Goal: Find specific page/section: Find specific page/section

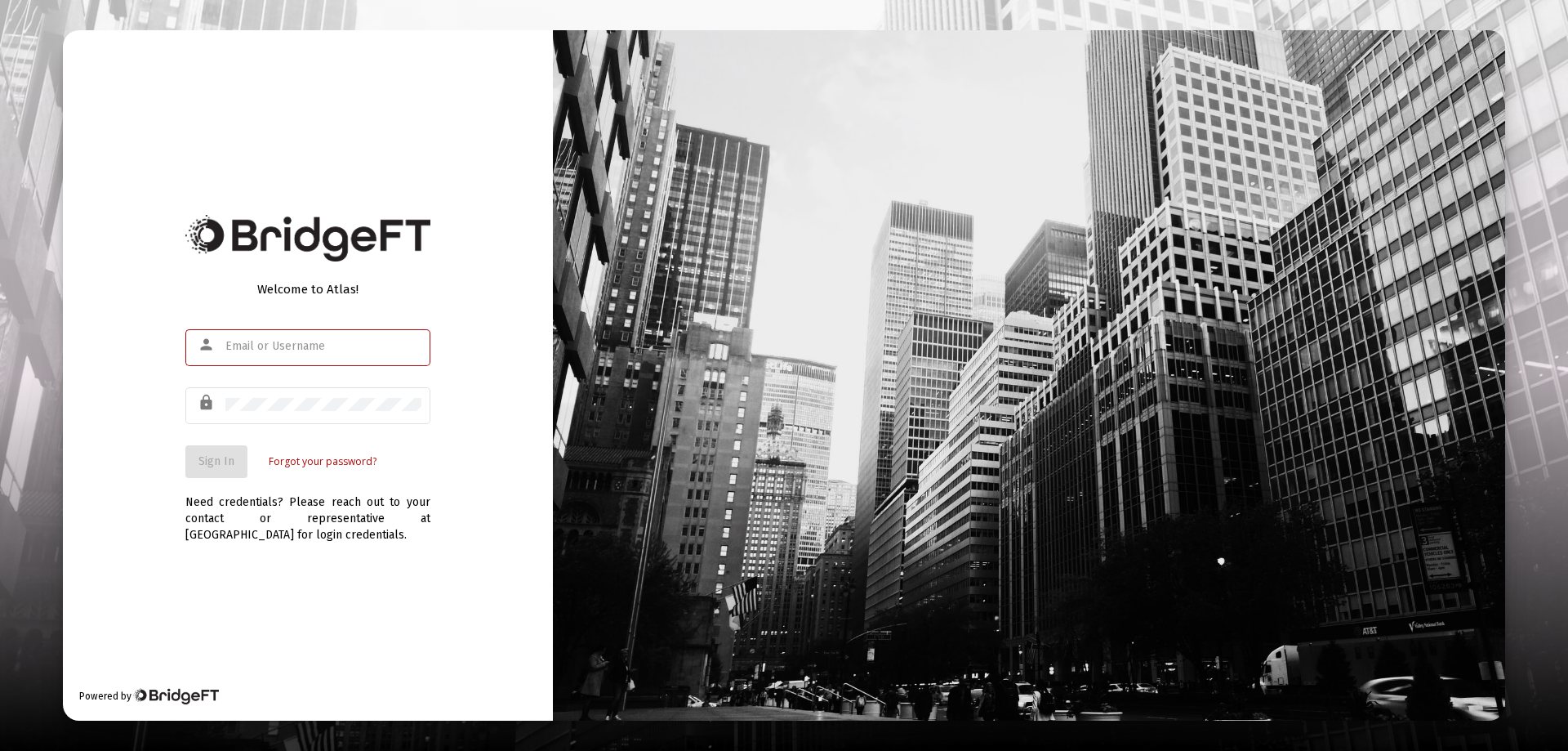
type input "[EMAIL_ADDRESS][DOMAIN_NAME]"
drag, startPoint x: 174, startPoint y: 395, endPoint x: 192, endPoint y: 459, distance: 66.5
click at [176, 394] on div "Welcome to Atlas! person [EMAIL_ADDRESS][DOMAIN_NAME] lock Sign In Forgot your …" at bounding box center [308, 376] width 490 height 691
drag, startPoint x: 199, startPoint y: 470, endPoint x: 217, endPoint y: 440, distance: 35.0
click at [201, 468] on button "Sign In" at bounding box center [217, 462] width 62 height 33
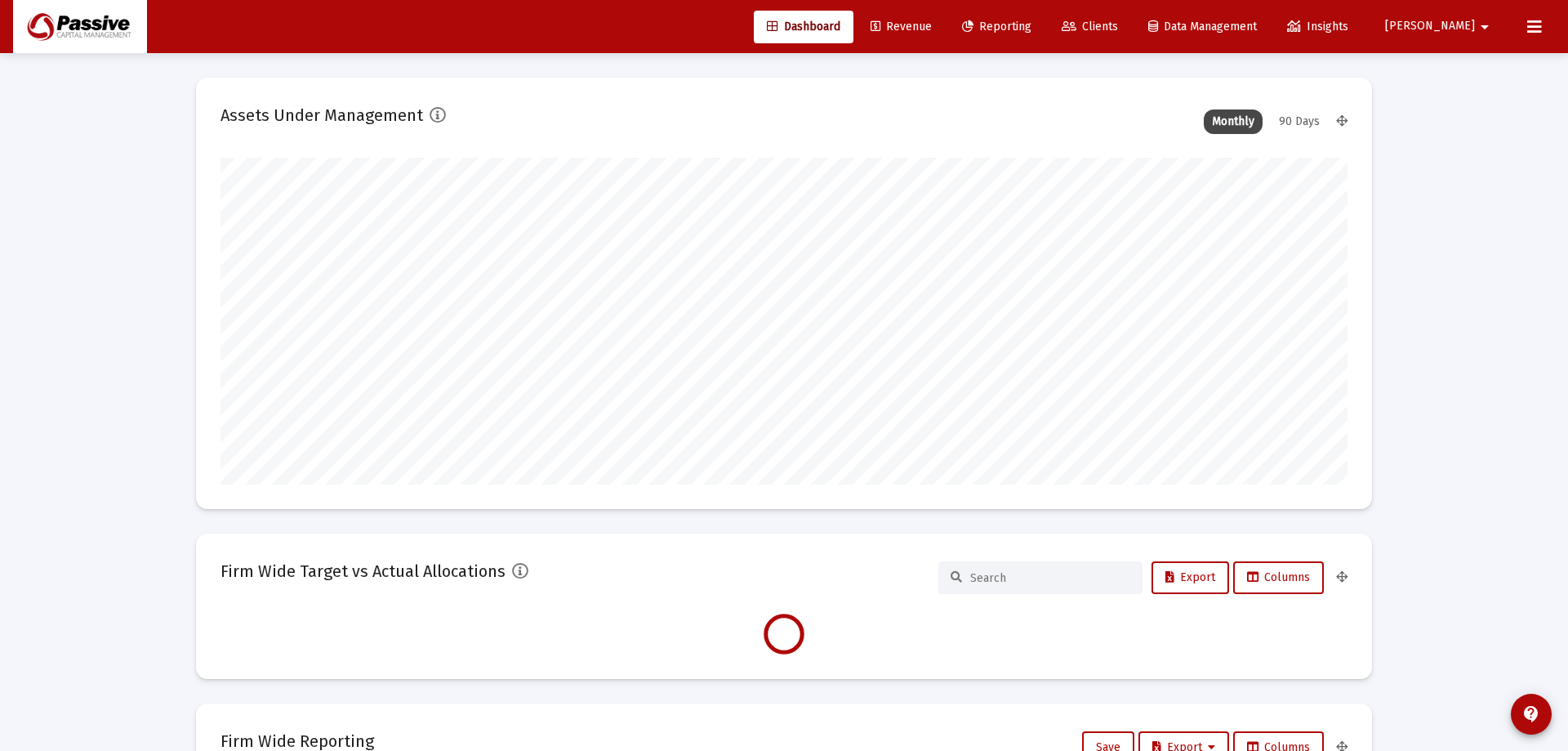
type input "[DATE]"
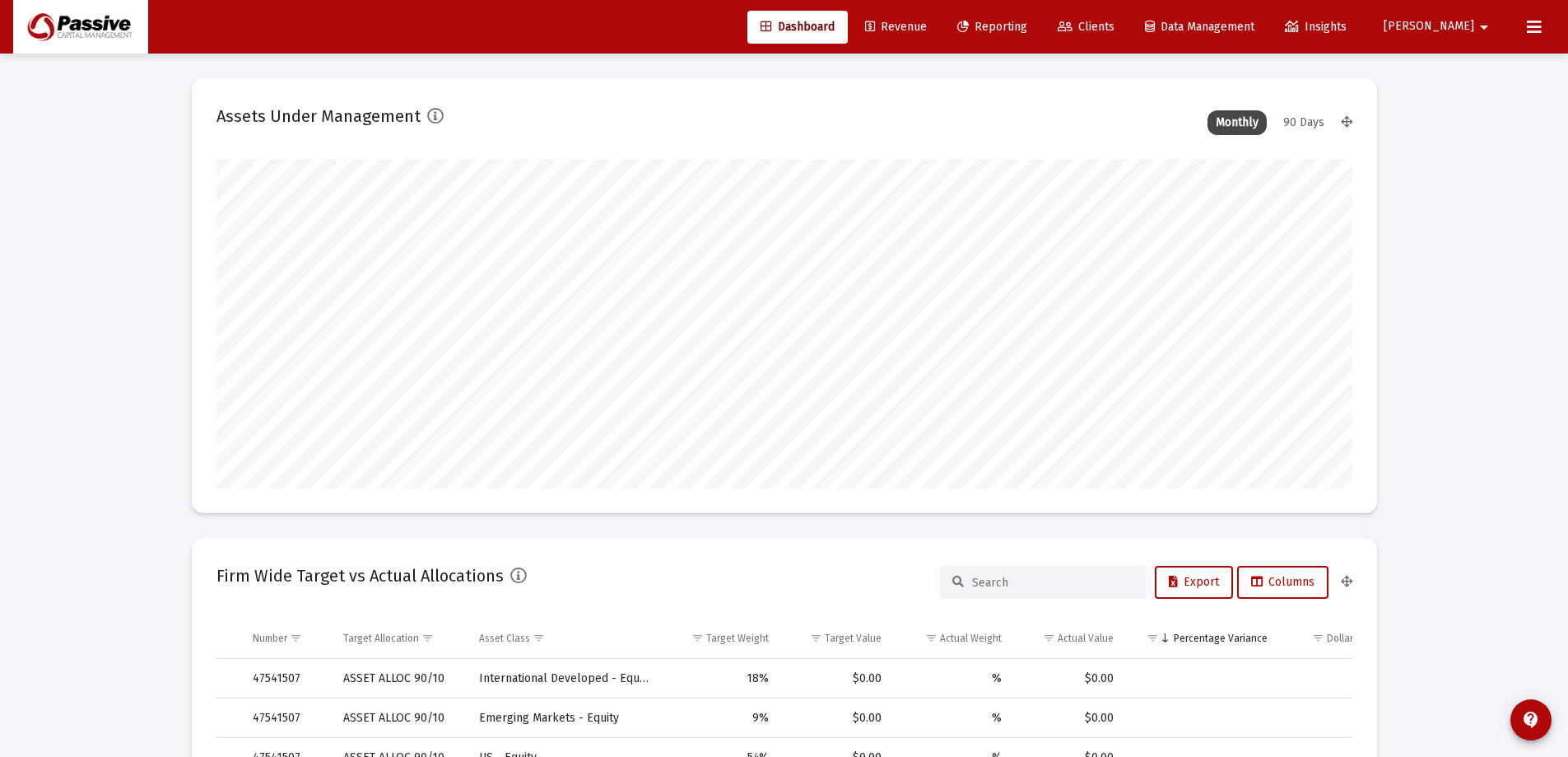
click at [1115, 23] on span "Clients" at bounding box center [1087, 27] width 57 height 14
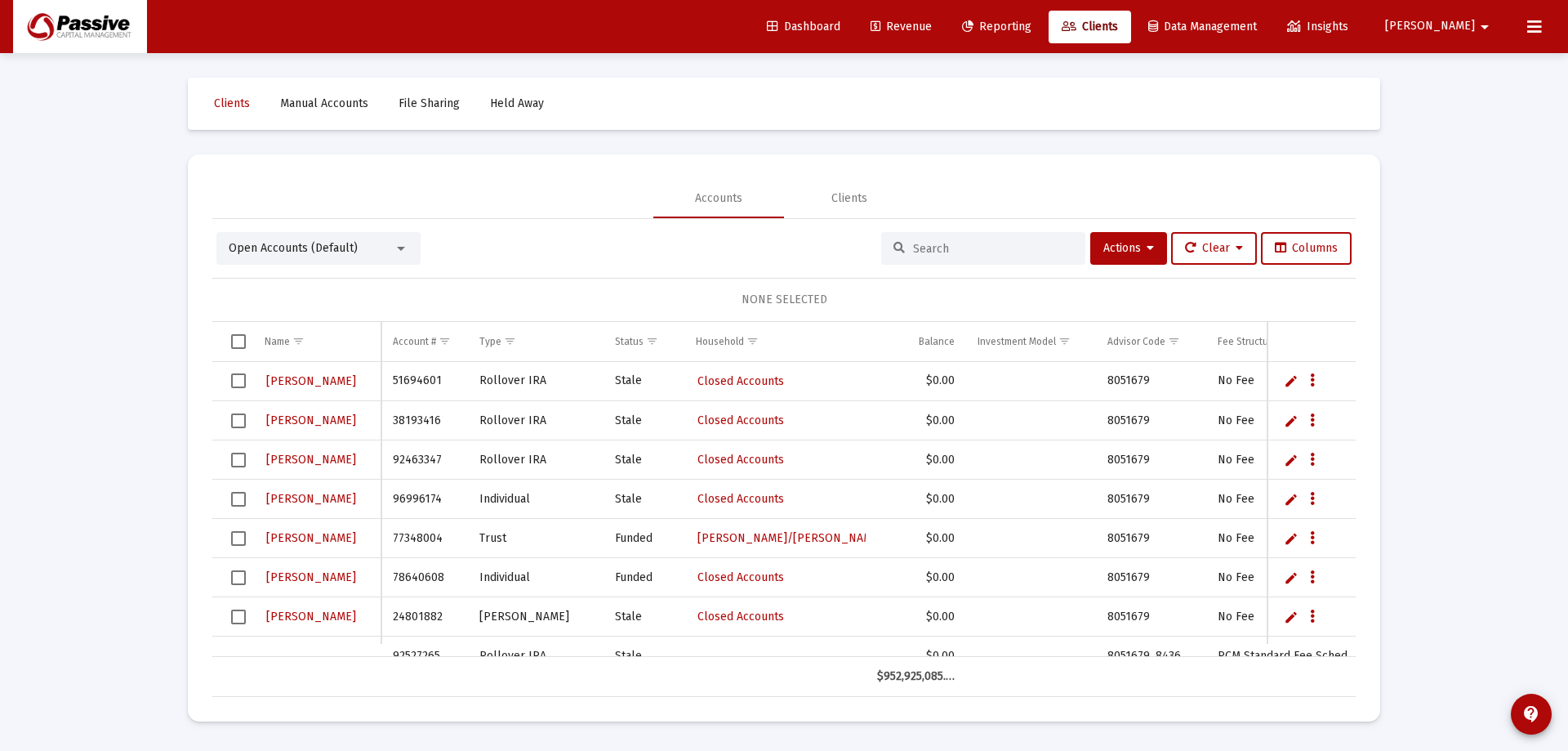
click at [954, 251] on input at bounding box center [993, 249] width 160 height 14
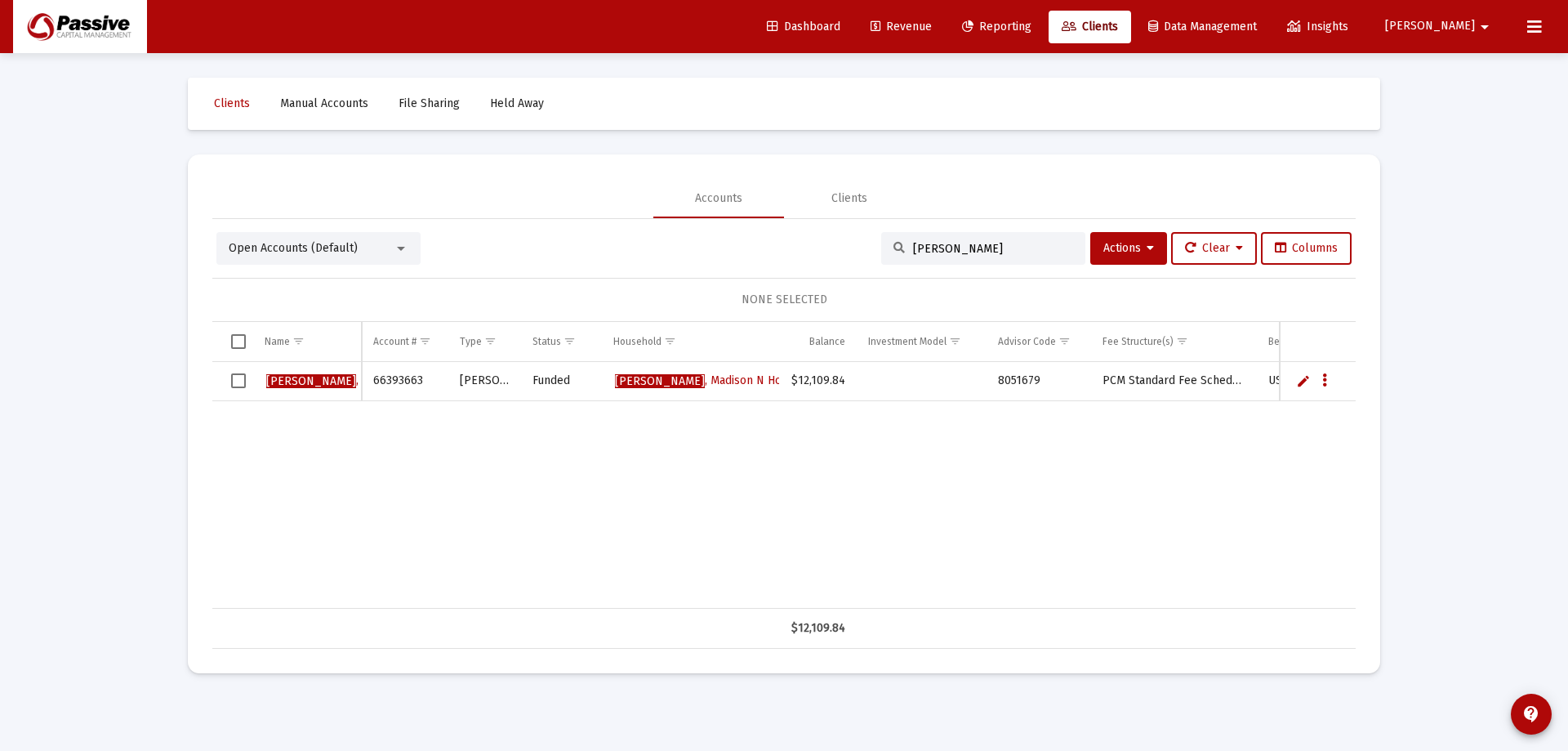
drag, startPoint x: 983, startPoint y: 249, endPoint x: 768, endPoint y: 236, distance: 215.4
click at [772, 238] on div "Open Accounts (Default) [PERSON_NAME] Actions Clear Columns" at bounding box center [784, 248] width 1135 height 33
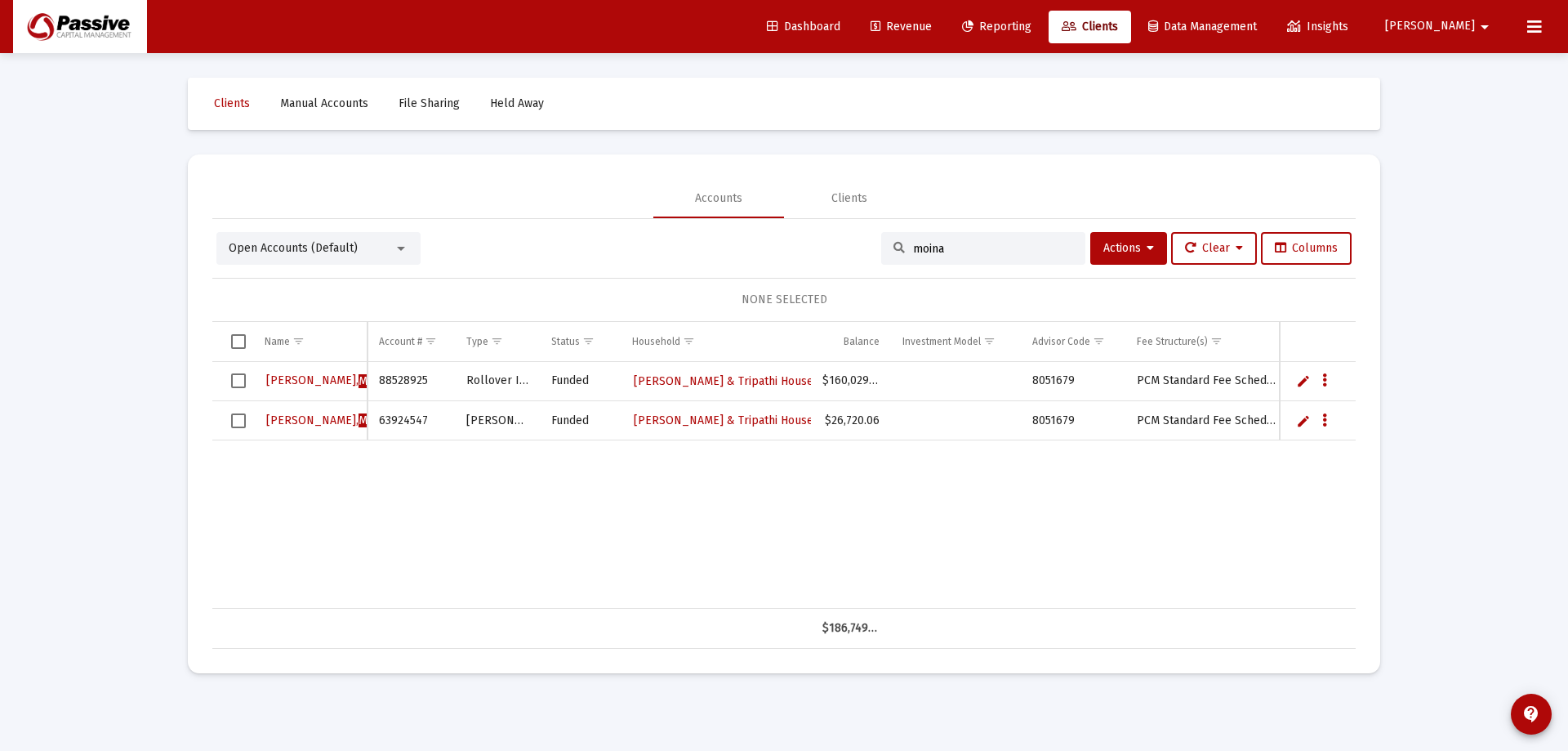
type input "moina"
